Goal: Task Accomplishment & Management: Use online tool/utility

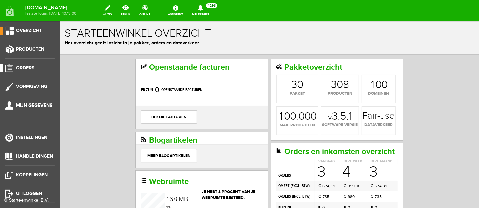
click at [17, 68] on span "Orders" at bounding box center [25, 68] width 18 height 6
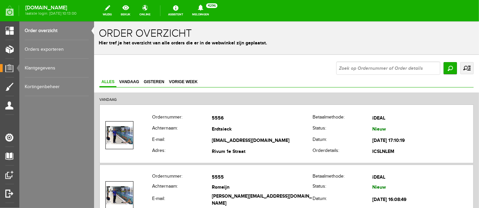
click at [57, 48] on link "Orders exporteren" at bounding box center [57, 49] width 64 height 19
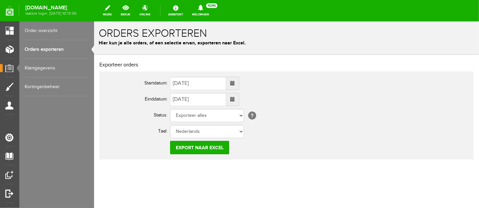
click at [234, 83] on span at bounding box center [232, 82] width 5 height 5
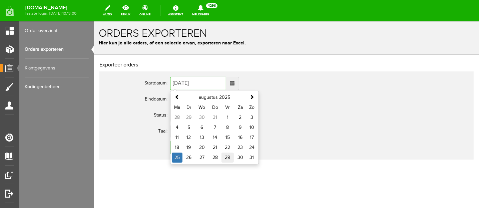
click at [227, 155] on td "29" at bounding box center [227, 157] width 13 height 10
type input "[DATE]"
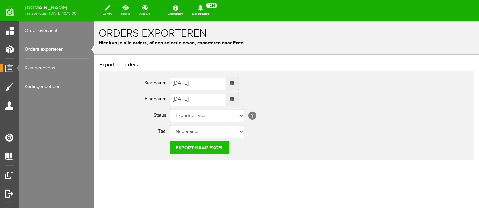
click at [208, 145] on input "Export naar Excel" at bounding box center [199, 146] width 59 height 13
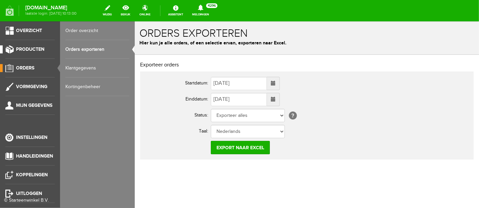
click at [25, 47] on span "Producten" at bounding box center [30, 49] width 28 height 6
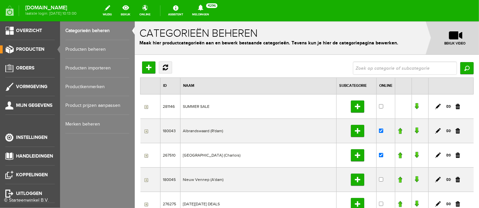
click at [74, 48] on link "Producten beheren" at bounding box center [97, 49] width 64 height 19
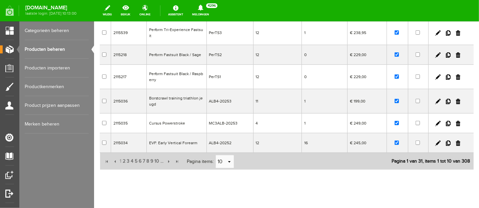
scroll to position [180, 0]
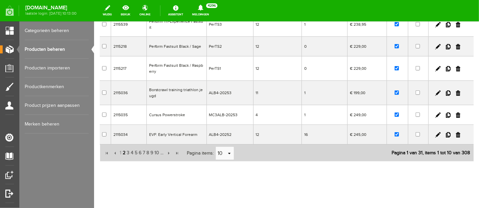
click at [122, 150] on span "2" at bounding box center [124, 152] width 4 height 13
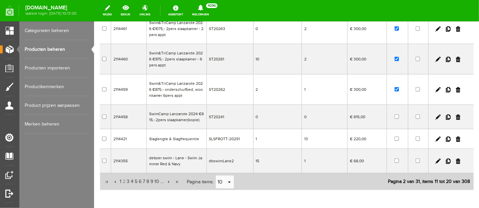
scroll to position [202, 0]
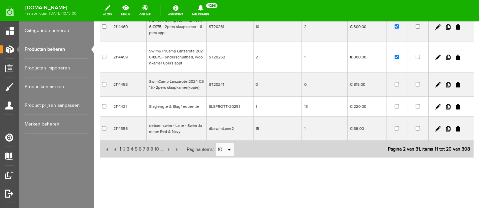
click at [119, 148] on span "1" at bounding box center [120, 148] width 3 height 13
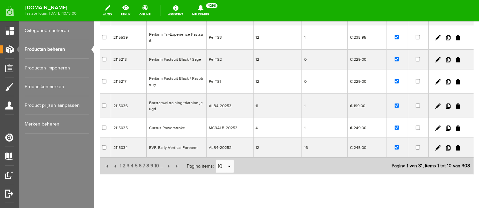
scroll to position [180, 0]
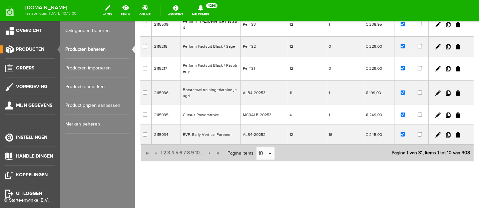
click at [40, 50] on span "Producten" at bounding box center [30, 49] width 28 height 6
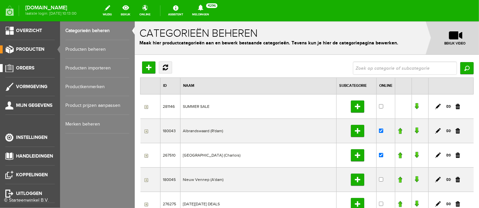
click at [37, 68] on link "Orders" at bounding box center [27, 68] width 55 height 8
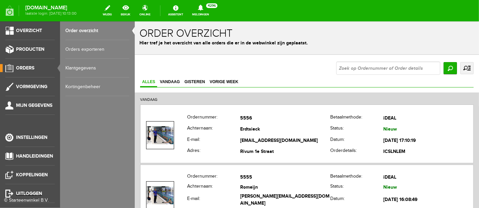
drag, startPoint x: 28, startPoint y: 194, endPoint x: 272, endPoint y: 22, distance: 298.3
click at [28, 193] on span "Uitloggen" at bounding box center [29, 193] width 26 height 6
